Goal: Book appointment/travel/reservation

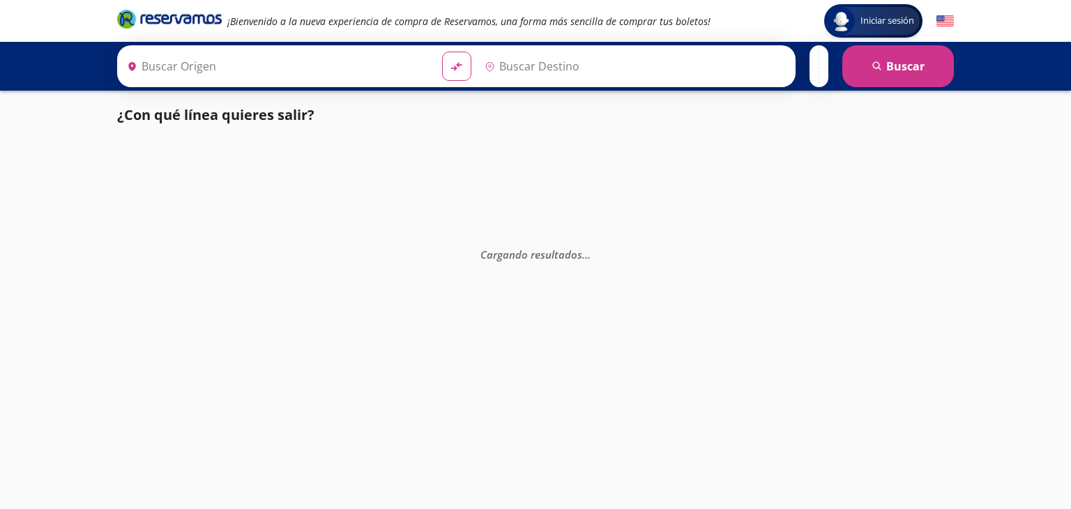
type input "[GEOGRAPHIC_DATA], [GEOGRAPHIC_DATA]"
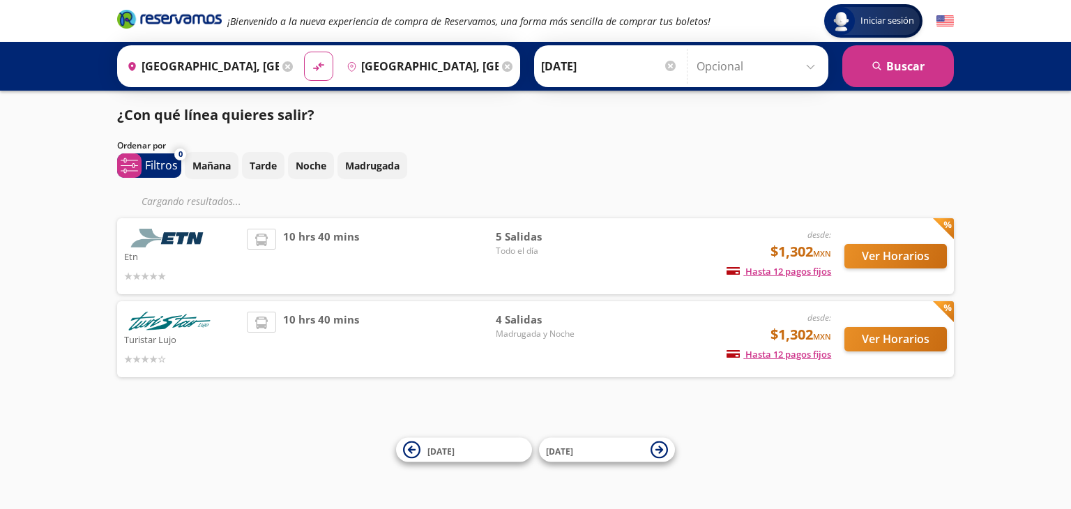
click at [660, 66] on input "[DATE]" at bounding box center [609, 66] width 137 height 35
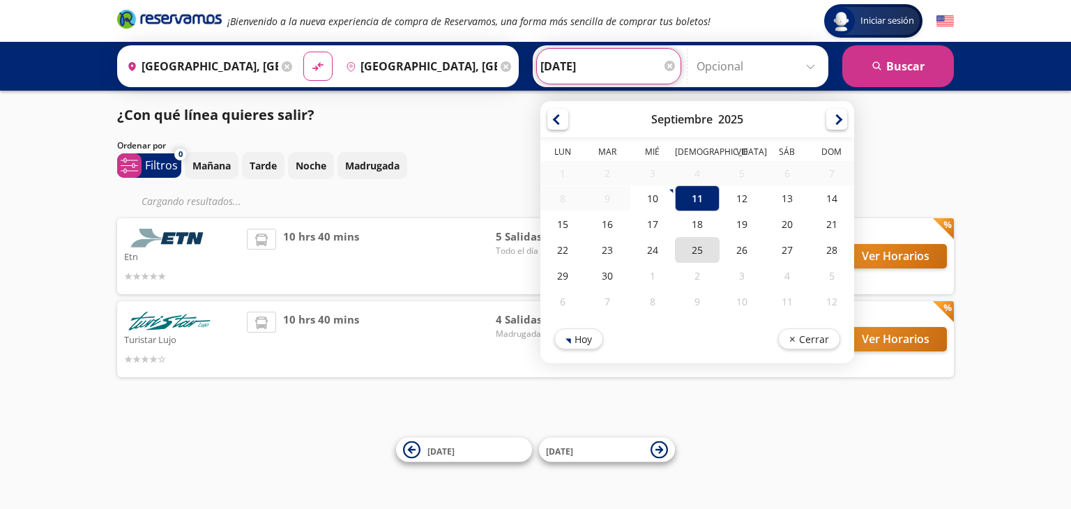
click at [703, 252] on div "25" at bounding box center [697, 250] width 45 height 26
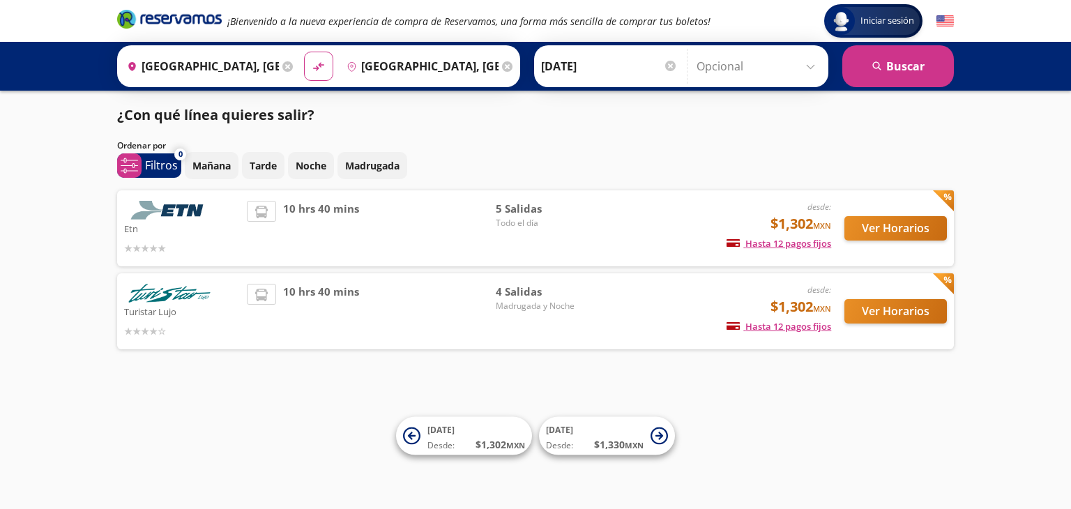
click at [606, 62] on input "[DATE]" at bounding box center [609, 66] width 137 height 35
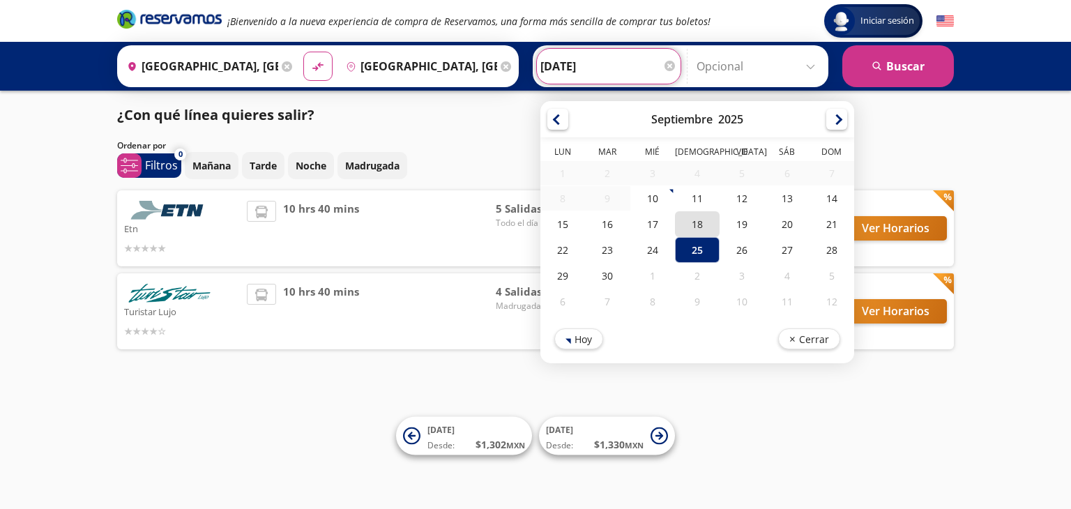
click at [695, 224] on div "18" at bounding box center [697, 224] width 45 height 26
type input "[DATE]"
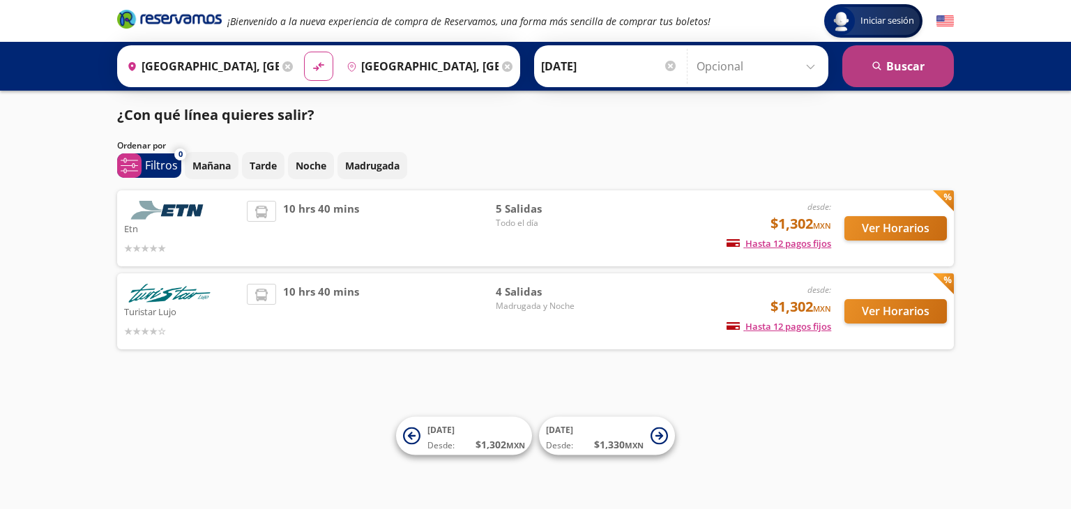
click at [926, 61] on button "search [GEOGRAPHIC_DATA]" at bounding box center [898, 66] width 112 height 42
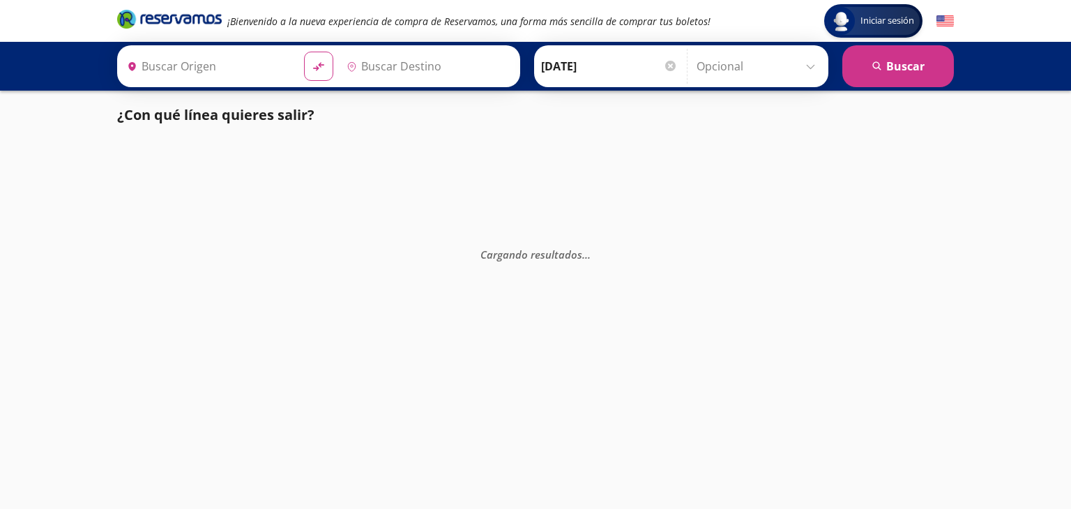
type input "[GEOGRAPHIC_DATA], [GEOGRAPHIC_DATA]"
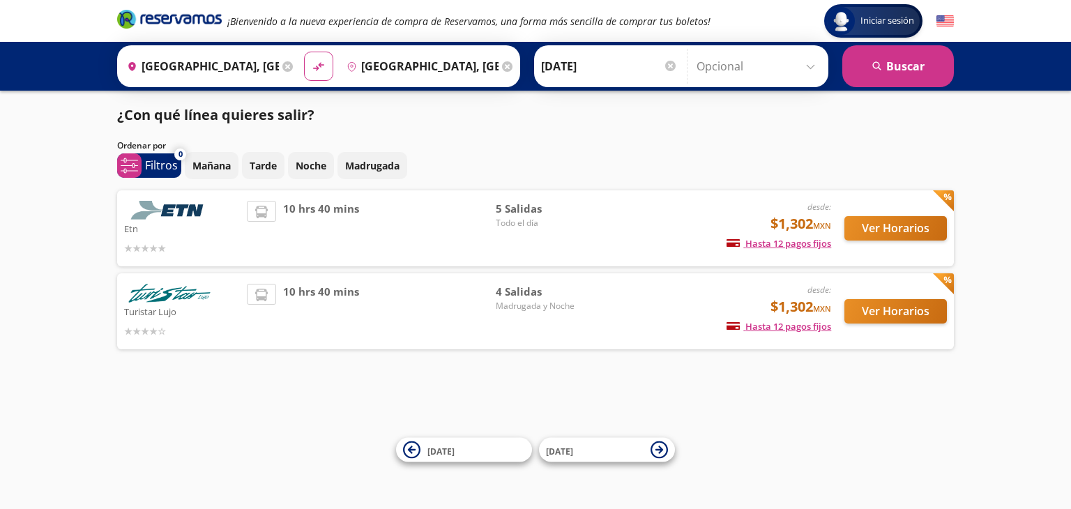
click at [605, 309] on div "desde: $1,302 MXN Hasta 12 pagos fijos Pagos fijos en compras mayores a $30 MXN…" at bounding box center [715, 311] width 231 height 55
click at [889, 305] on button "Ver Horarios" at bounding box center [895, 311] width 102 height 24
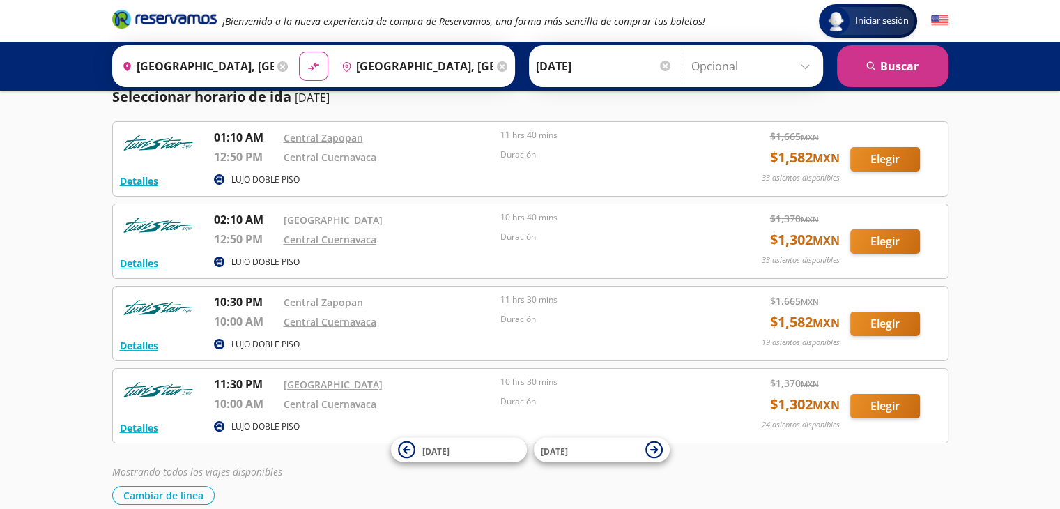
scroll to position [70, 0]
